Goal: Connect with others: Connect with others

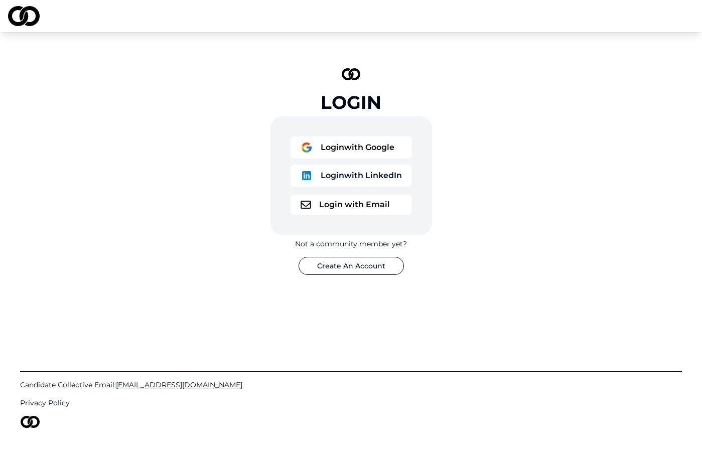
click at [371, 145] on button "Login with Google" at bounding box center [351, 148] width 121 height 22
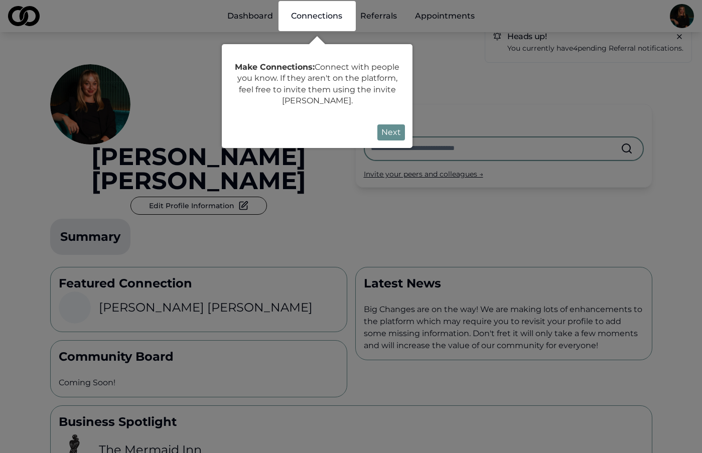
click at [396, 131] on button "Next" at bounding box center [391, 132] width 28 height 16
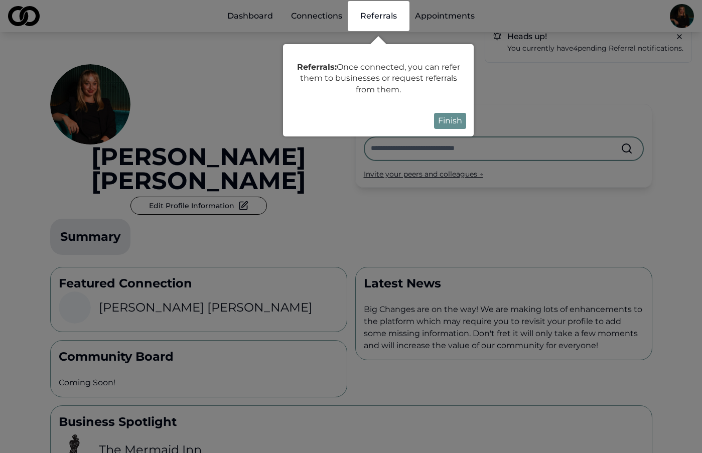
click at [451, 118] on button "Finish" at bounding box center [450, 121] width 32 height 16
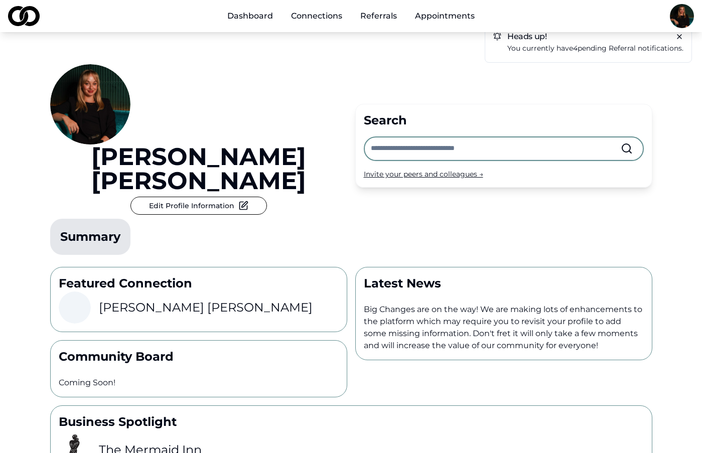
click at [360, 13] on link "Referrals" at bounding box center [378, 16] width 53 height 20
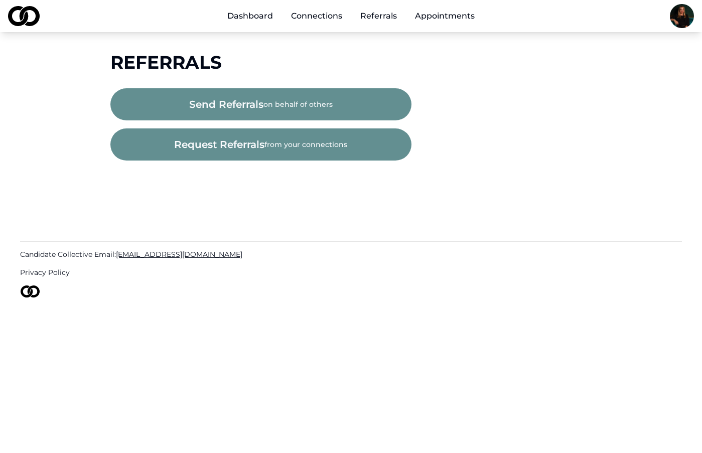
click at [303, 64] on div "Referrals" at bounding box center [351, 62] width 482 height 20
click at [370, 16] on link "Referrals" at bounding box center [378, 16] width 53 height 20
click at [305, 20] on link "Connections" at bounding box center [316, 16] width 67 height 20
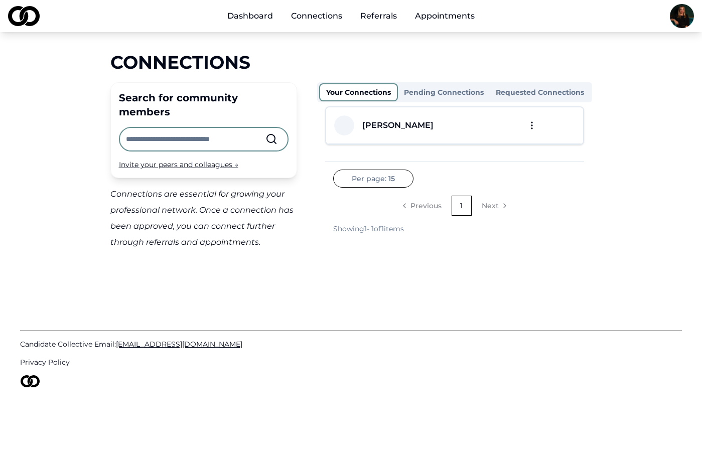
click at [215, 128] on input "text" at bounding box center [196, 139] width 140 height 22
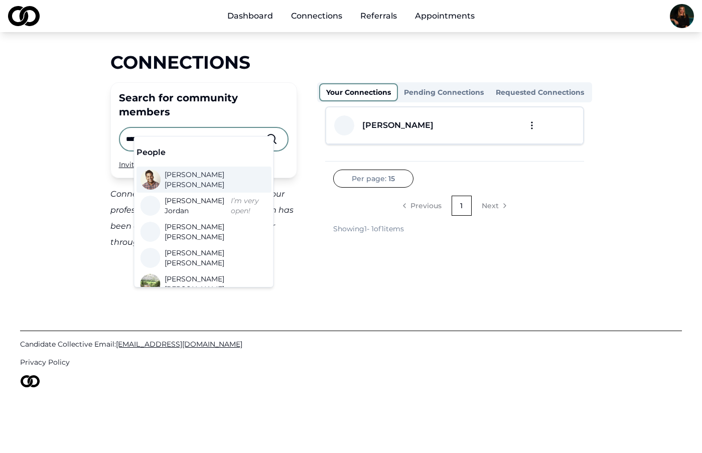
type input "**********"
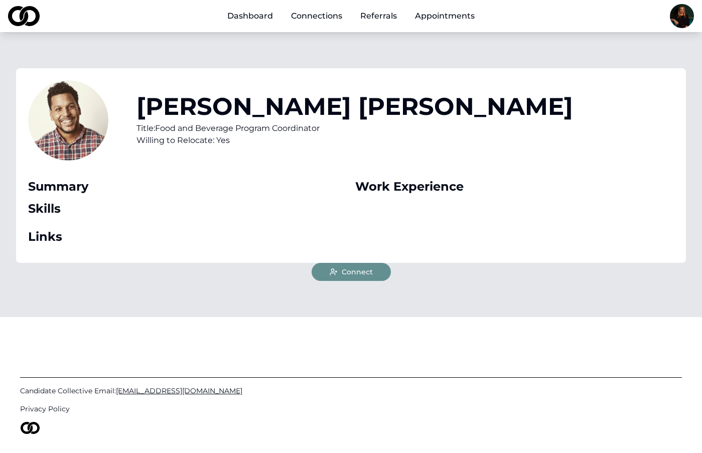
click at [22, 20] on img at bounding box center [24, 16] width 32 height 20
